Goal: Transaction & Acquisition: Purchase product/service

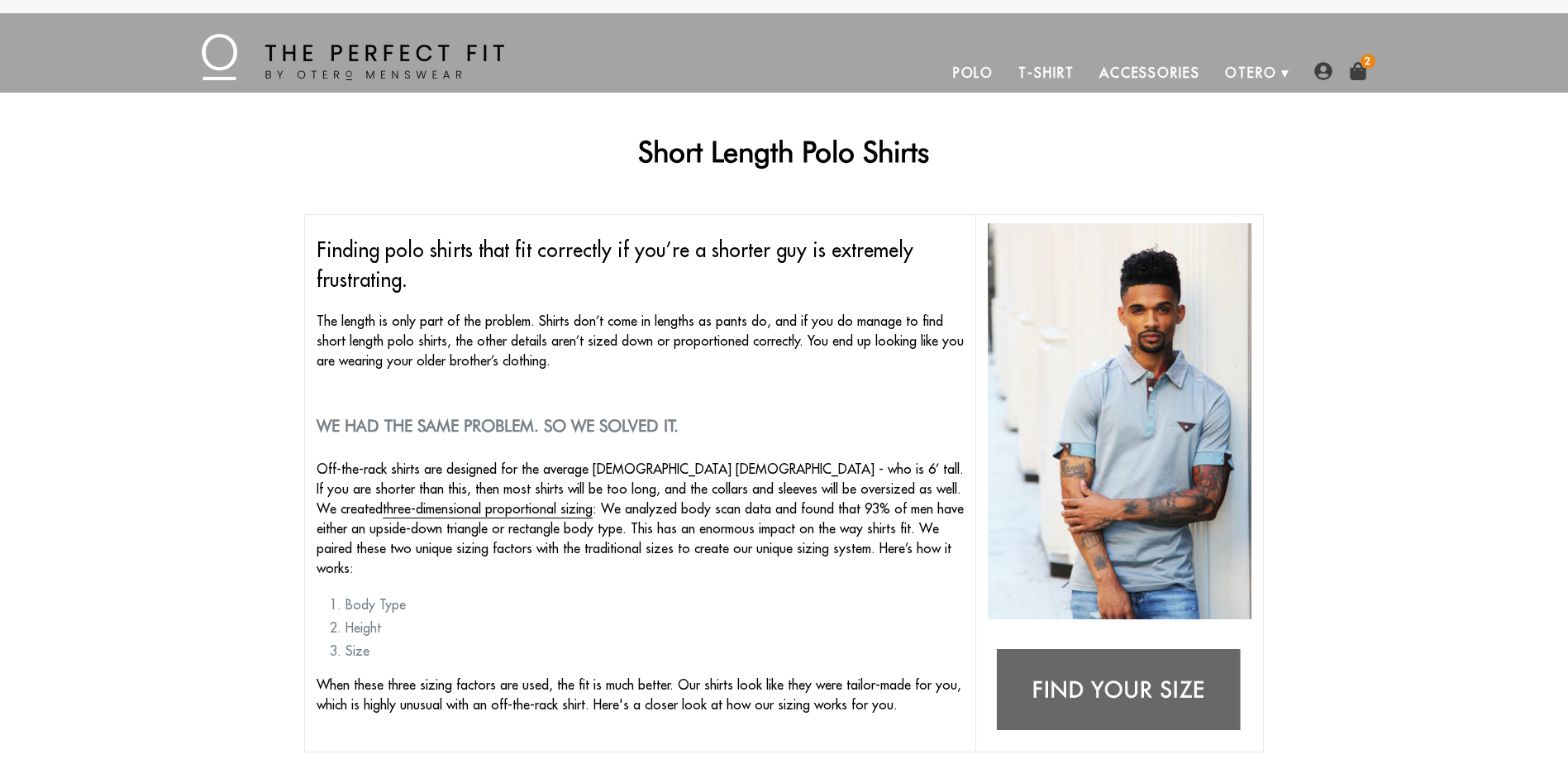
click at [1359, 70] on img at bounding box center [1359, 72] width 19 height 19
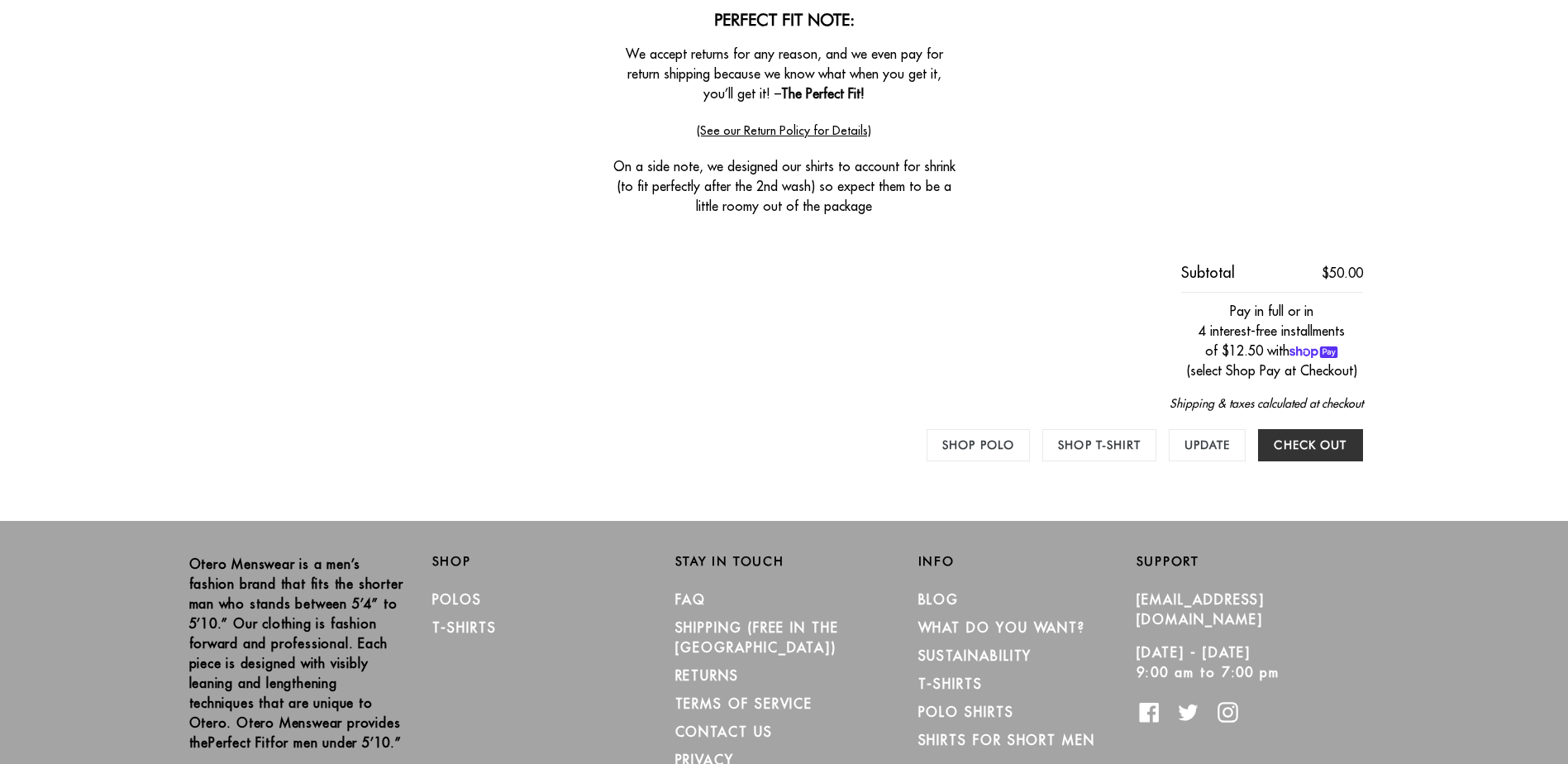
scroll to position [662, 0]
click at [1322, 444] on input "Check out" at bounding box center [1310, 444] width 104 height 33
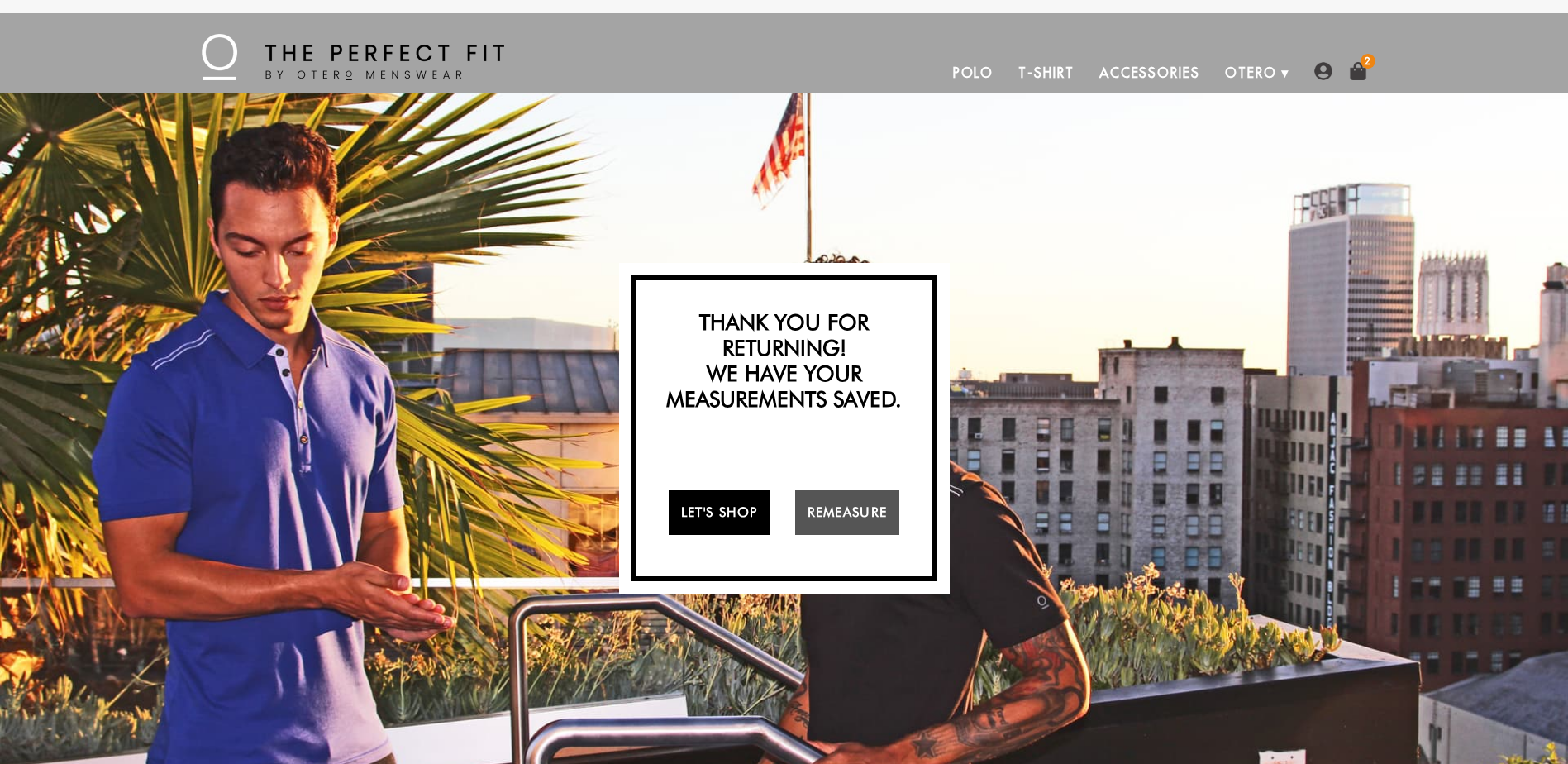
click at [685, 517] on link "Let's Shop" at bounding box center [719, 513] width 101 height 45
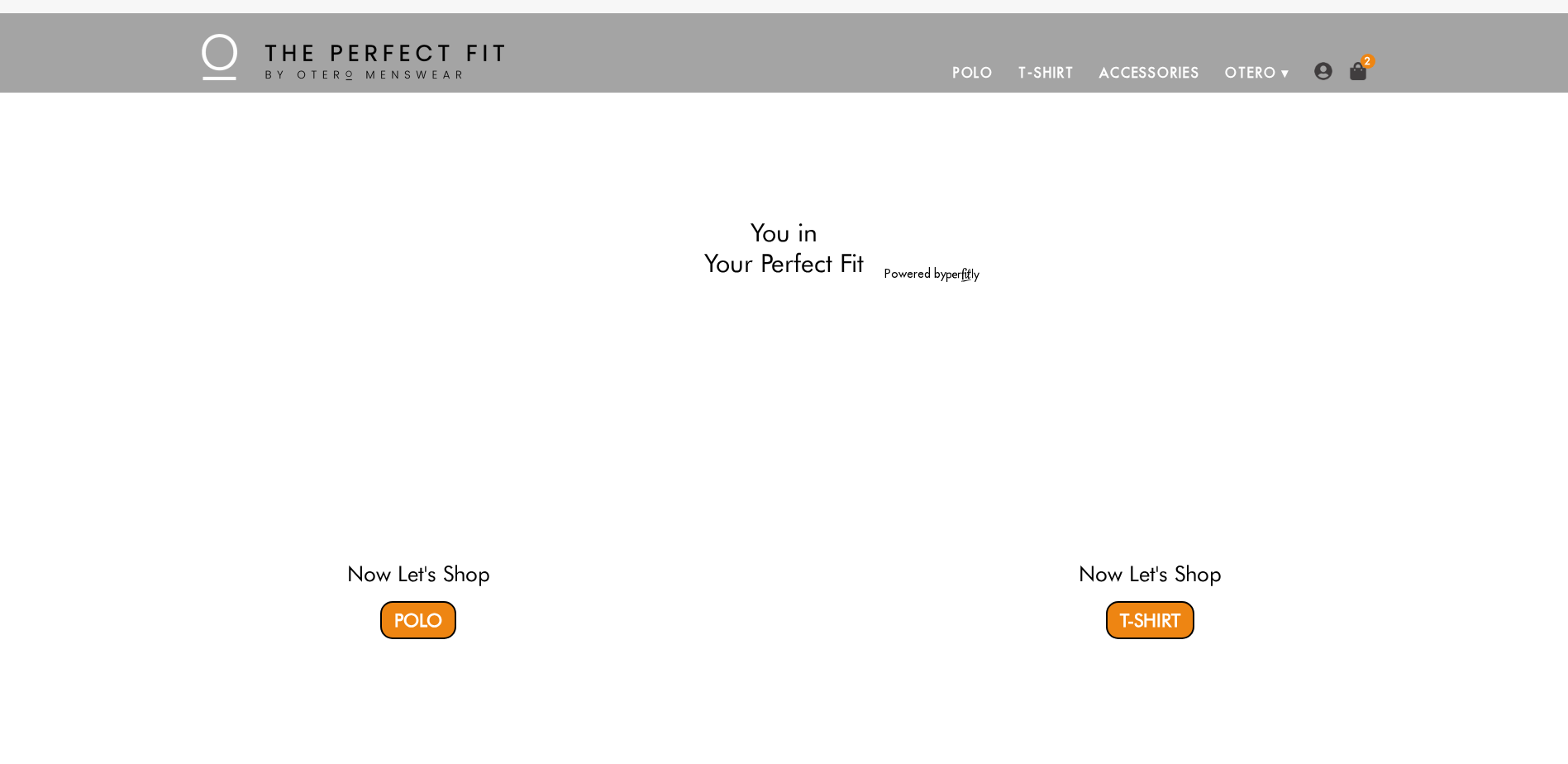
select select "M"
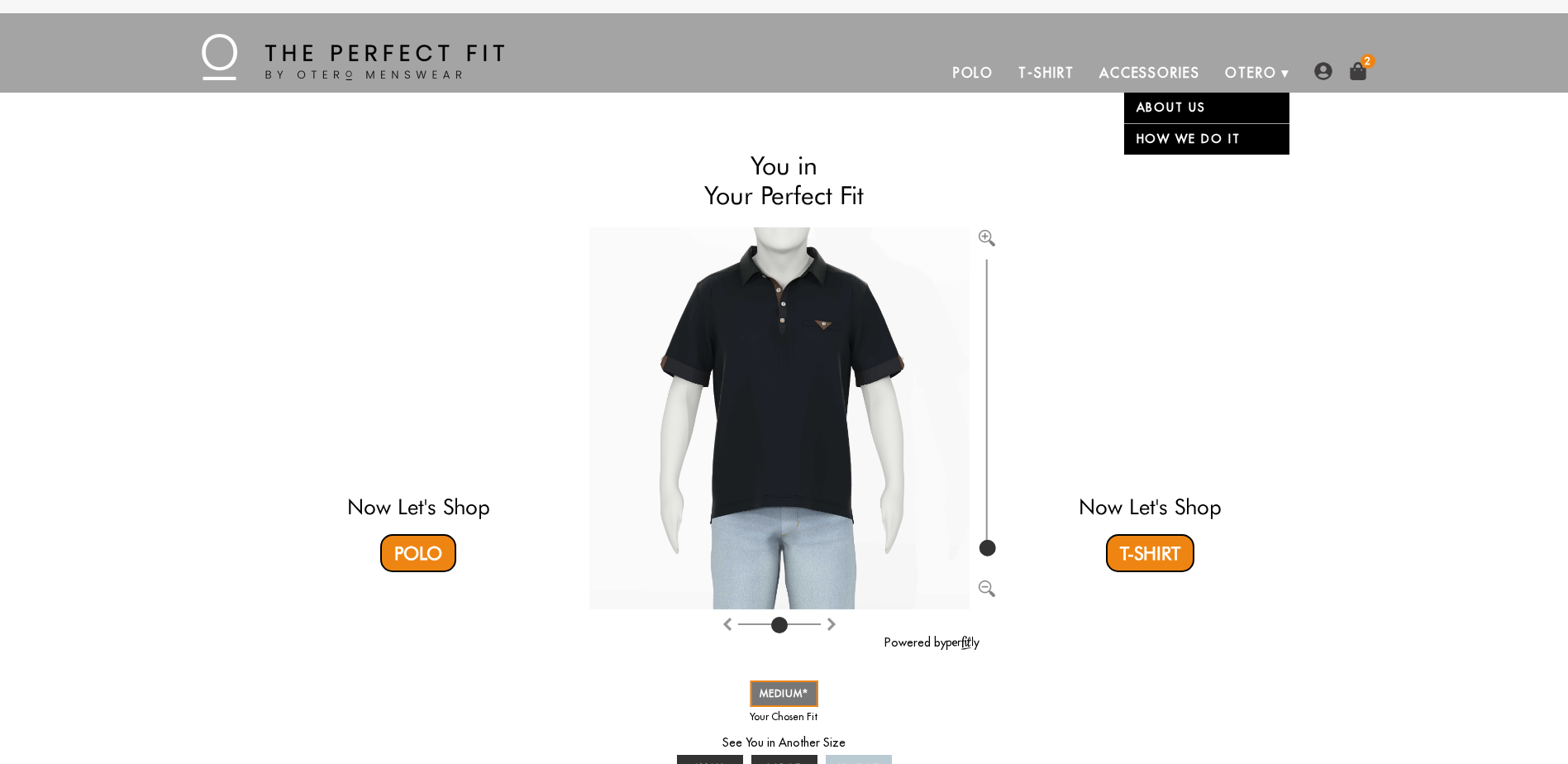
click at [1195, 107] on link "About Us" at bounding box center [1207, 107] width 166 height 31
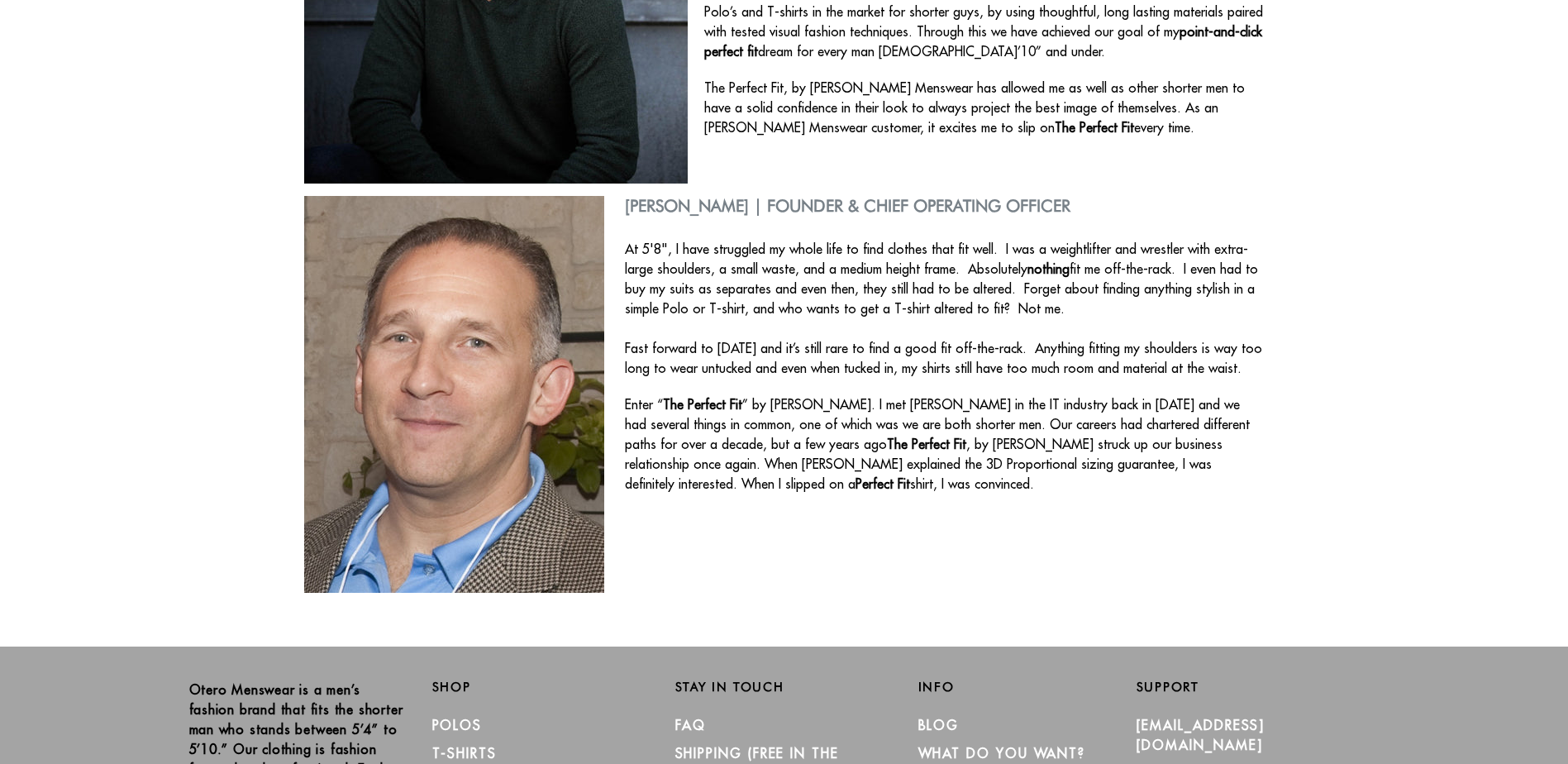
scroll to position [474, 0]
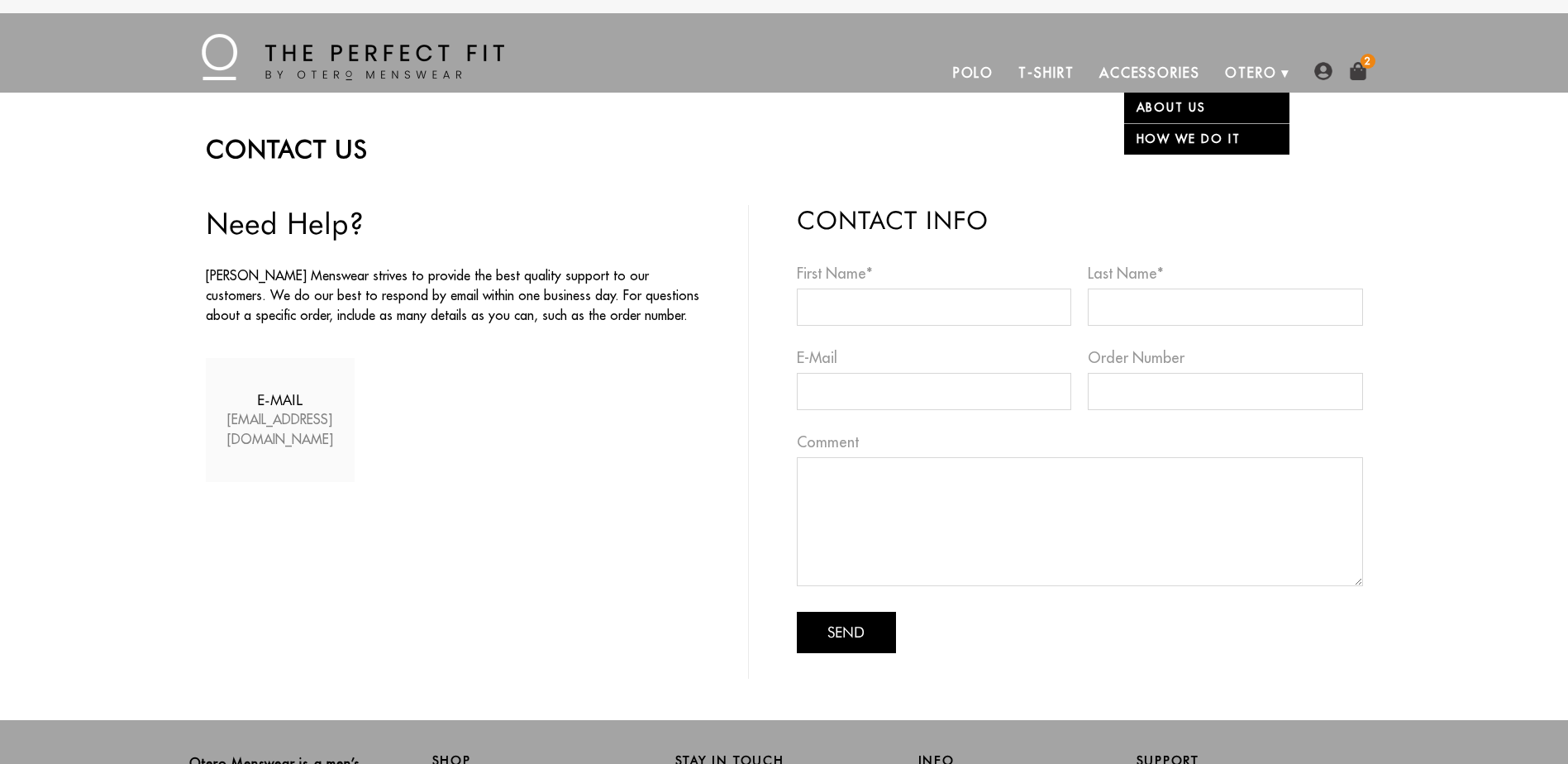
click at [1254, 99] on link "About Us" at bounding box center [1207, 107] width 166 height 31
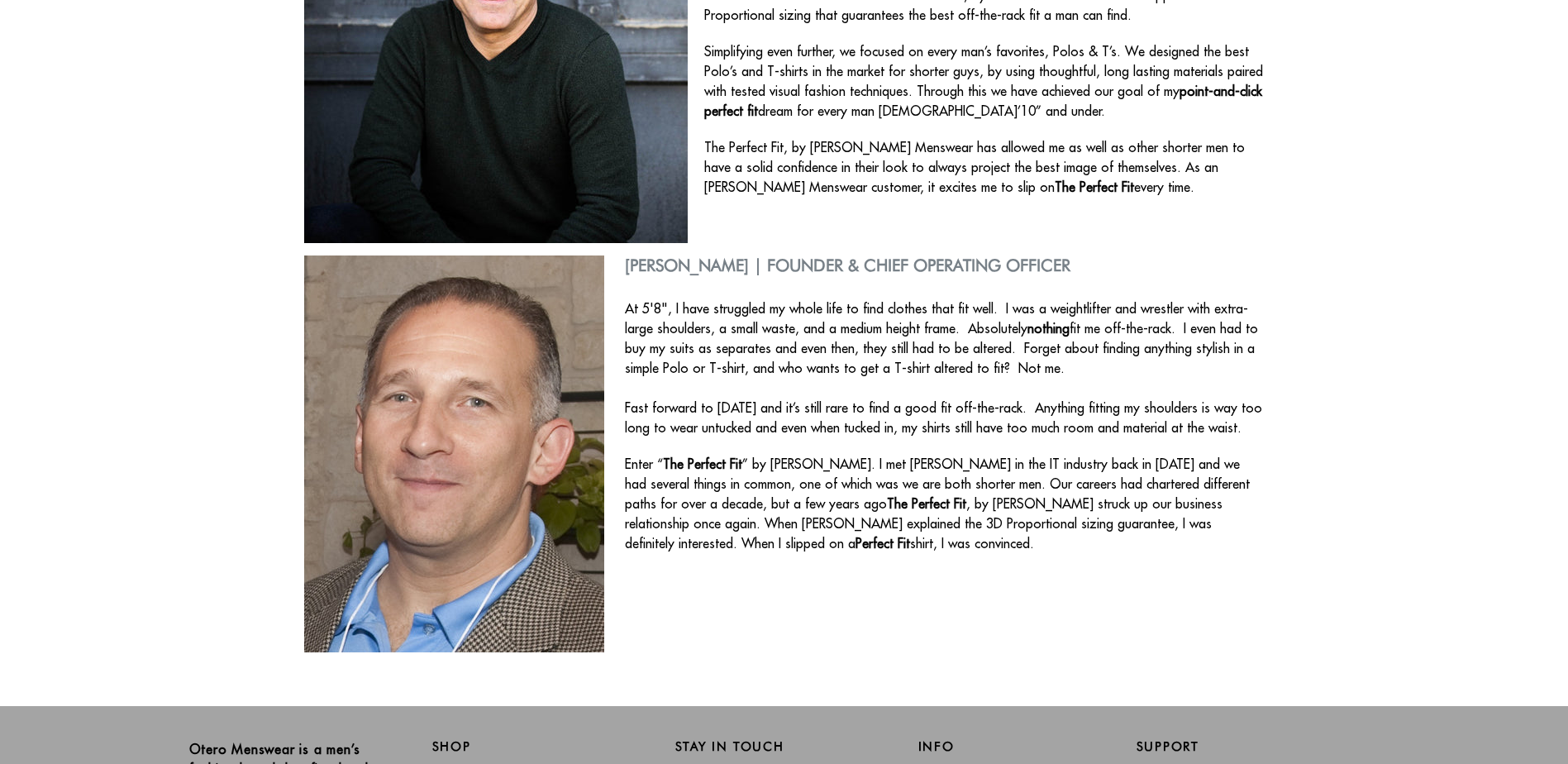
scroll to position [474, 0]
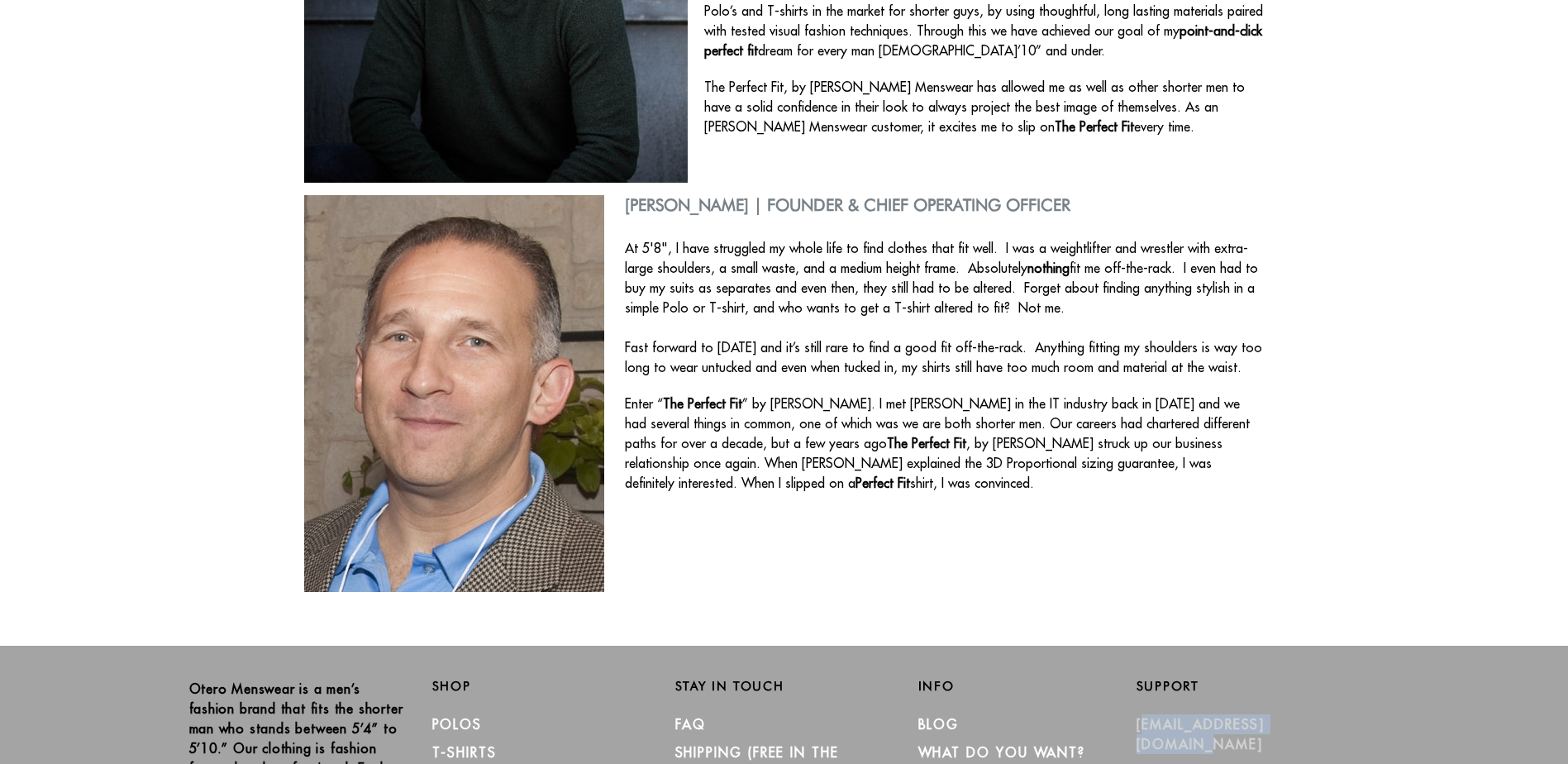
drag, startPoint x: 1331, startPoint y: 529, endPoint x: 1136, endPoint y: 524, distance: 195.1
click at [1136, 714] on p "[EMAIL_ADDRESS][DOMAIN_NAME]" at bounding box center [1245, 733] width 218 height 40
copy link "[EMAIL_ADDRESS][DOMAIN_NAME]"
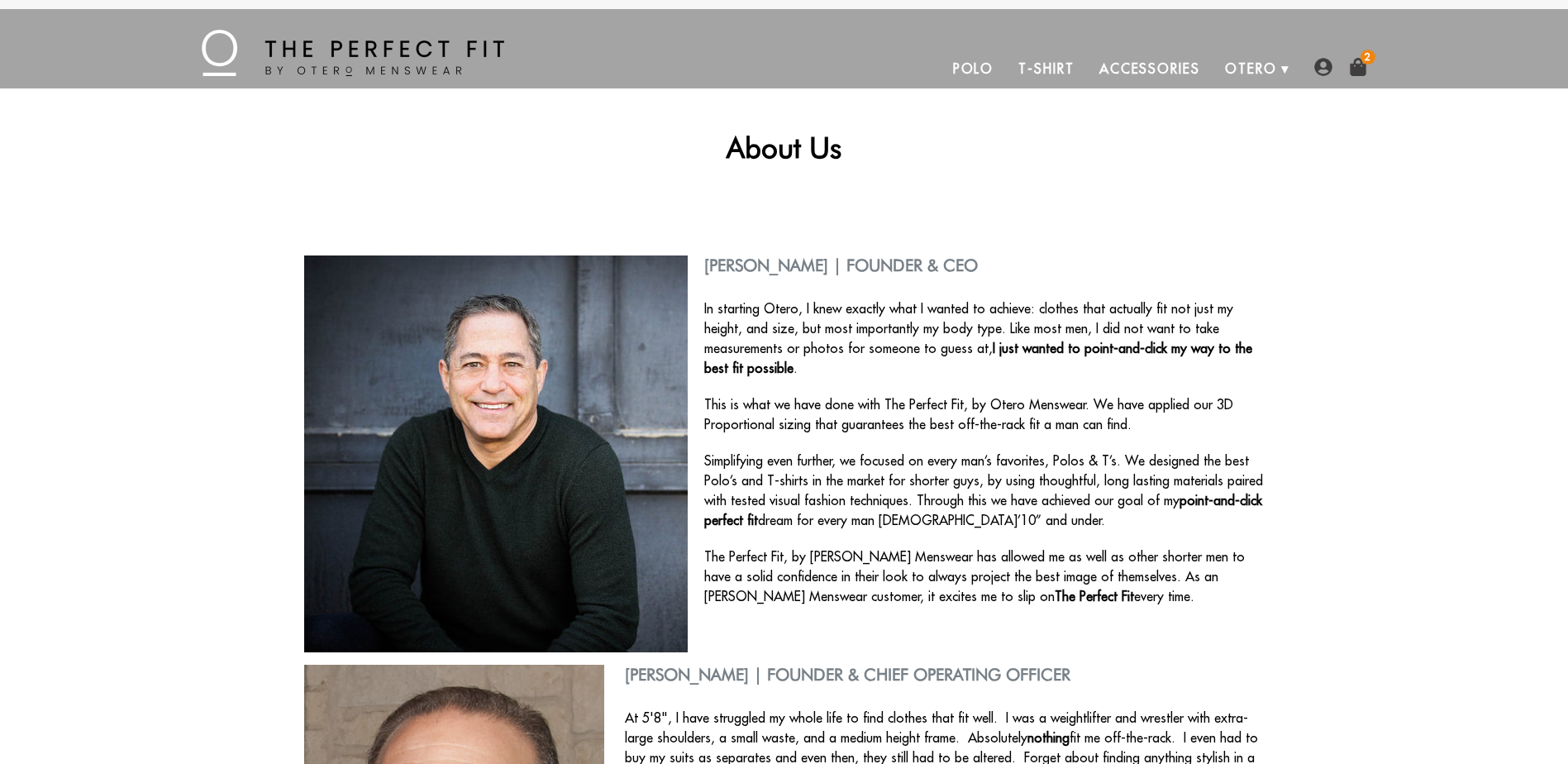
scroll to position [0, 0]
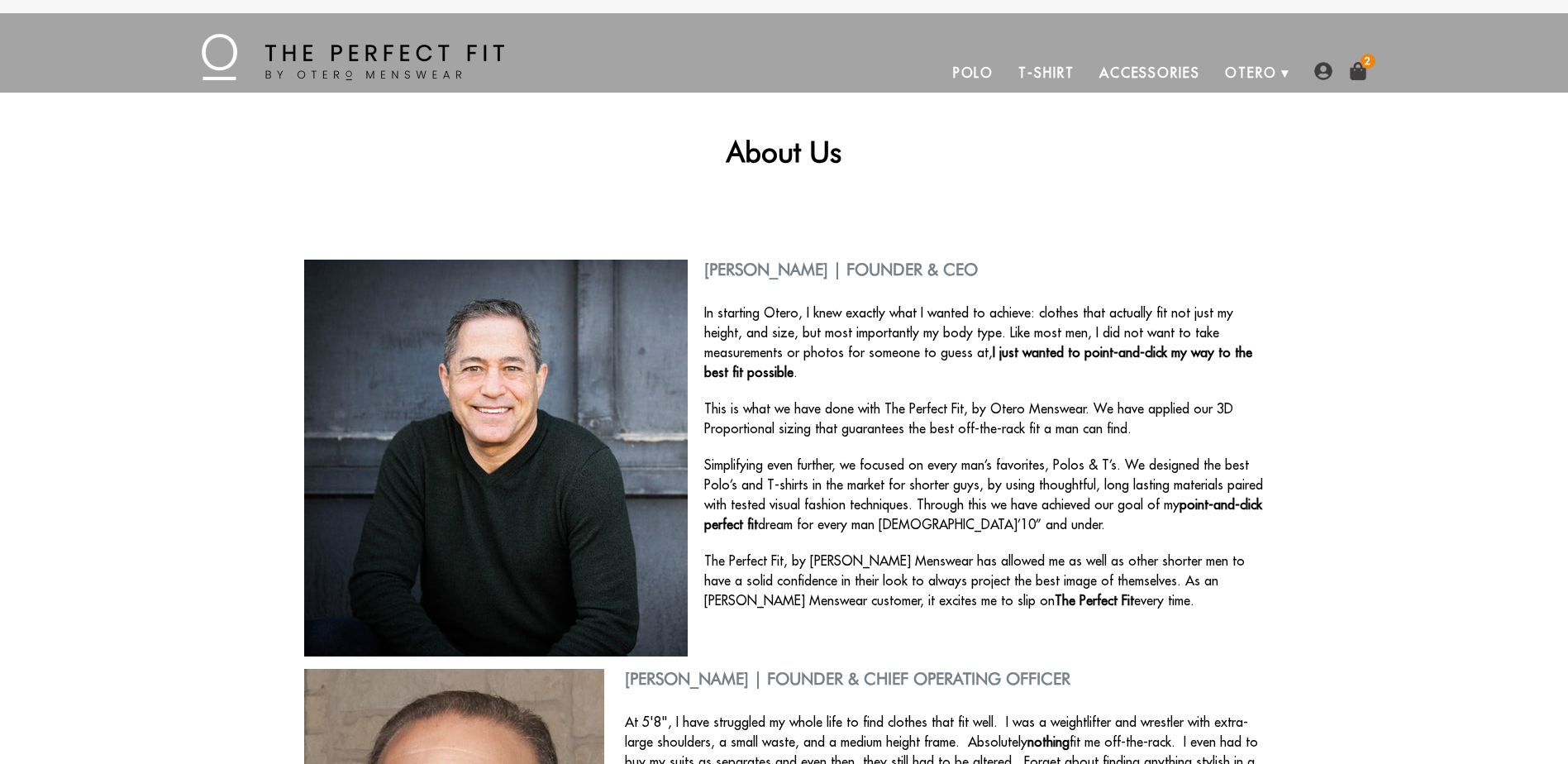
click at [1360, 71] on img at bounding box center [1359, 72] width 19 height 19
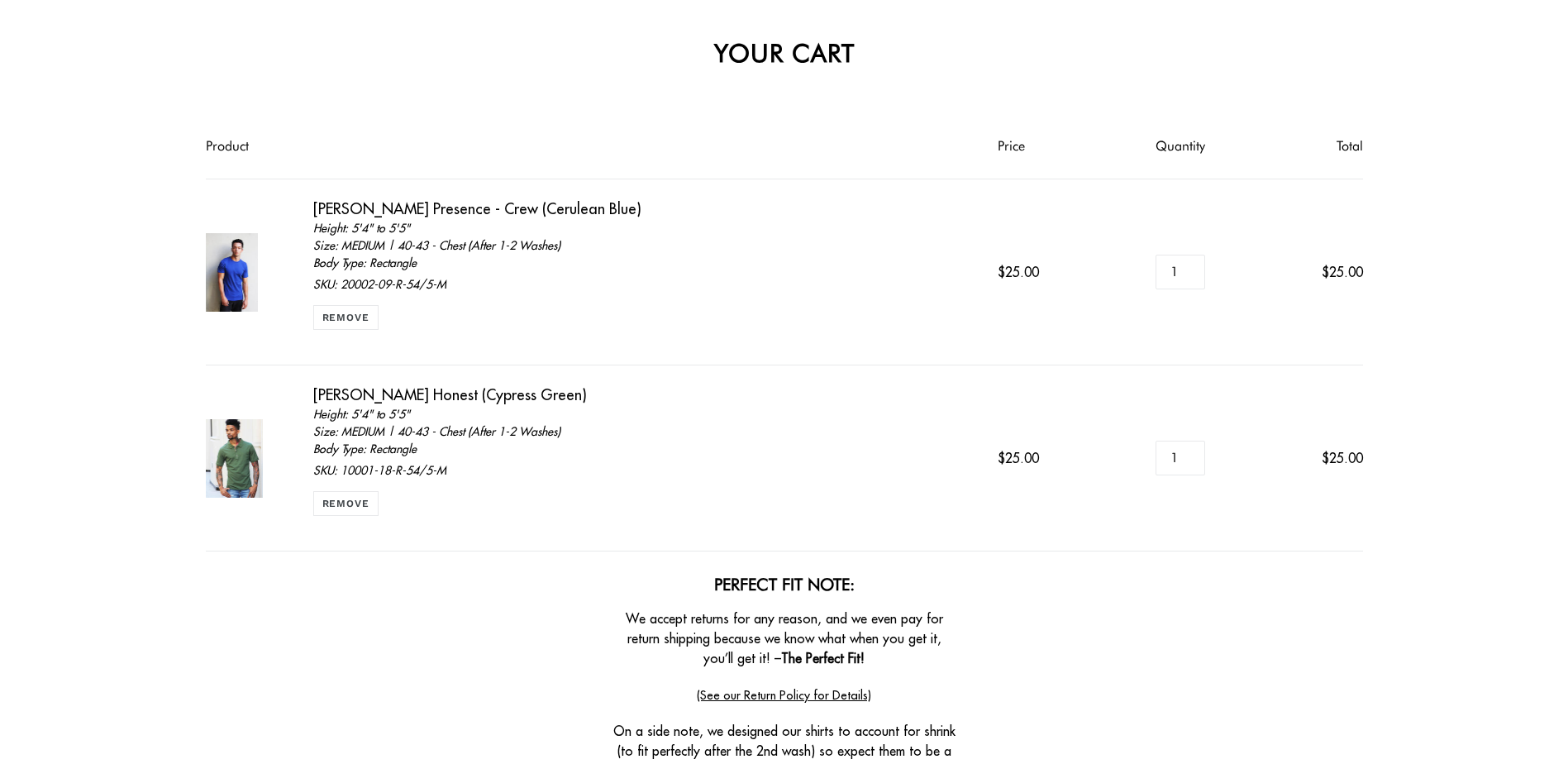
scroll to position [413, 0]
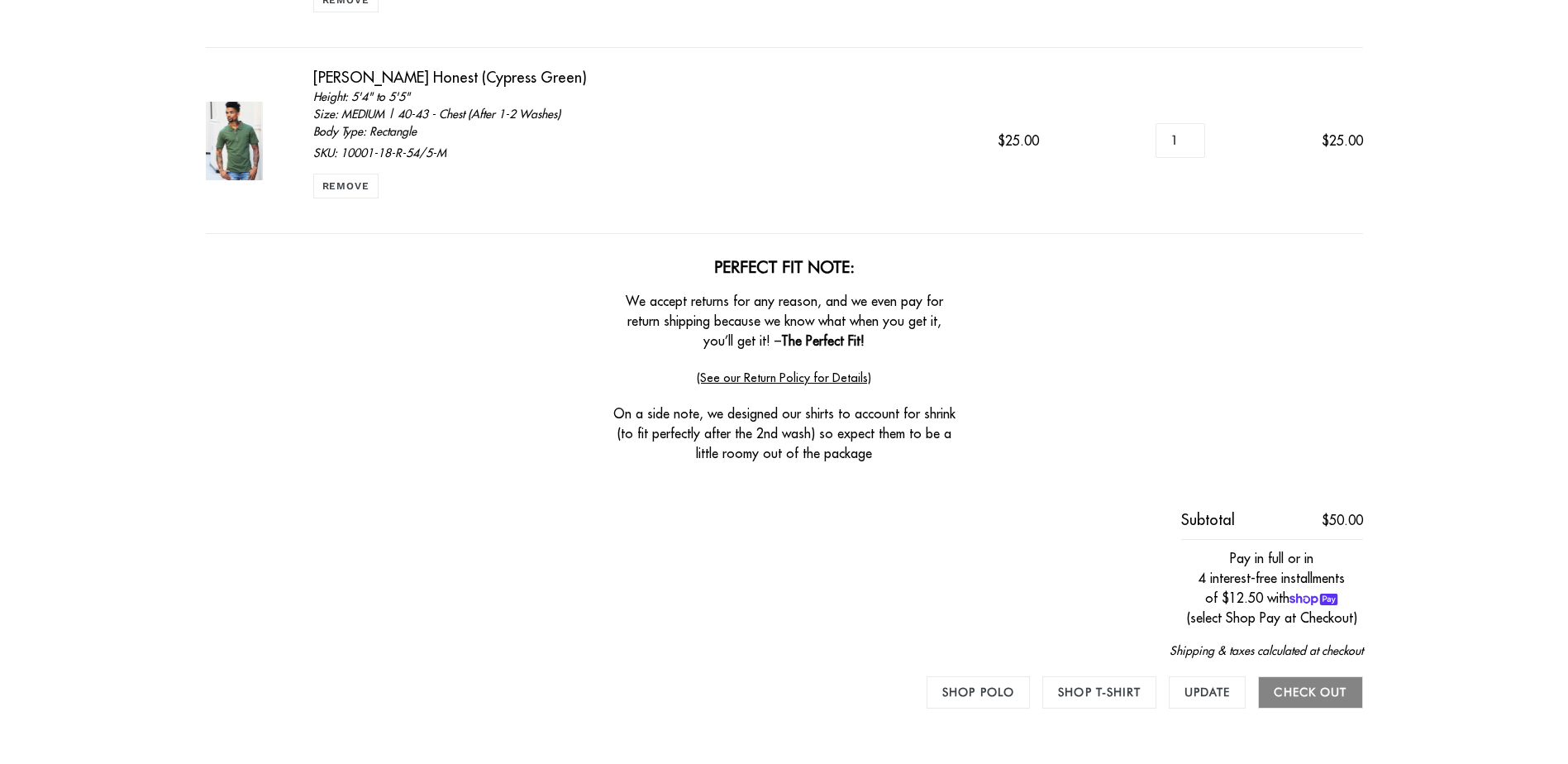
click at [1318, 699] on input "Check out" at bounding box center [1310, 692] width 104 height 33
